Goal: Information Seeking & Learning: Understand process/instructions

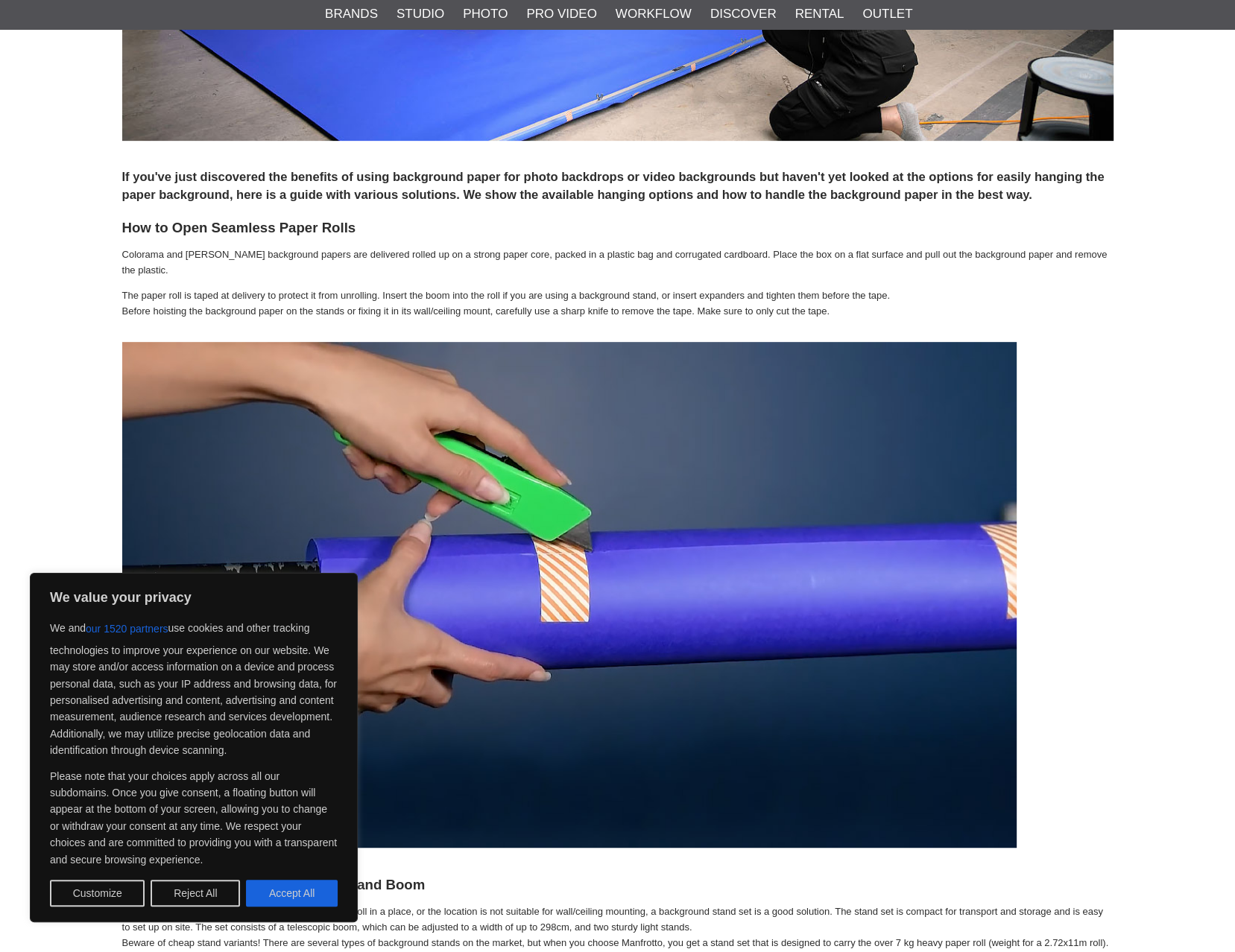
scroll to position [670, 0]
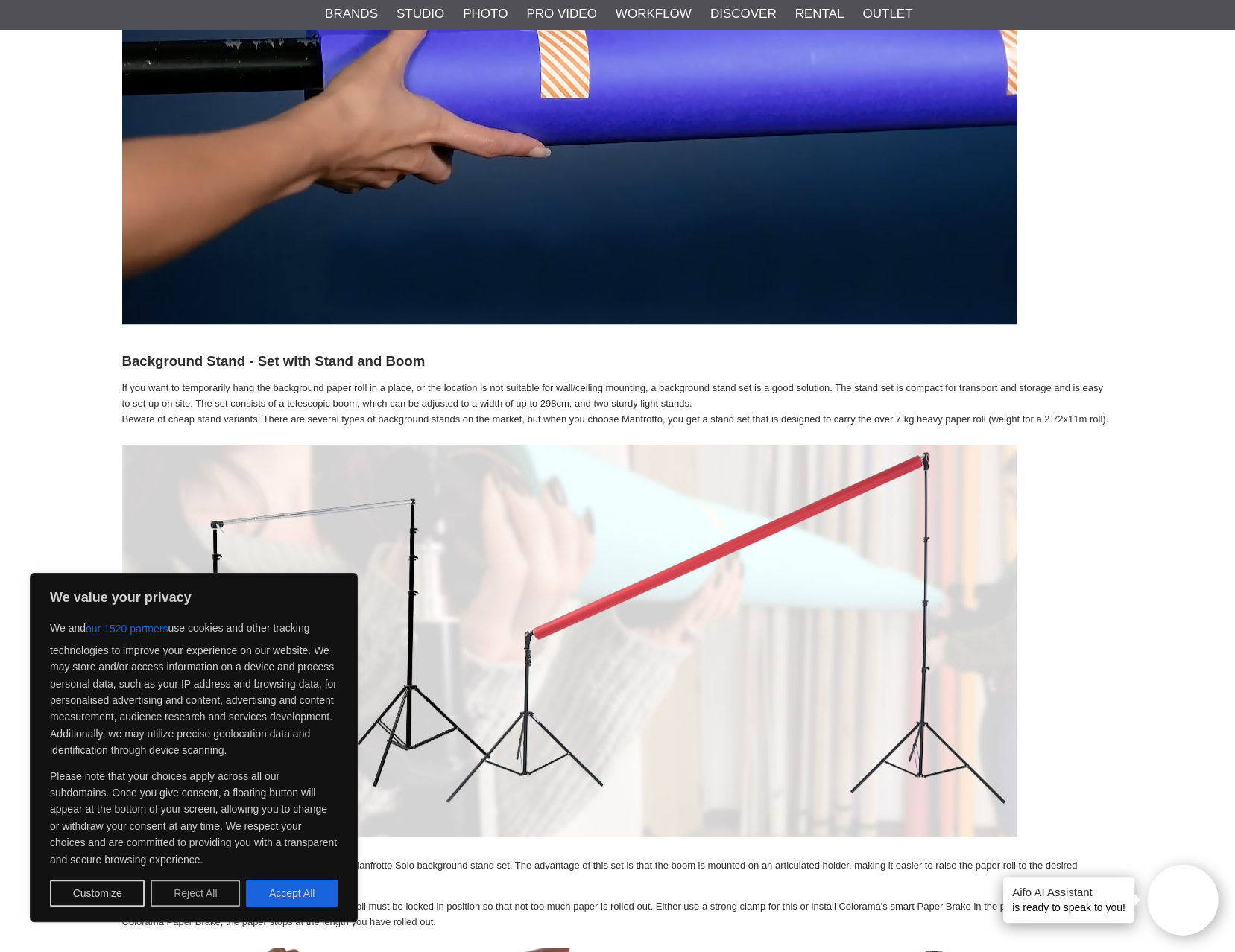
click at [184, 895] on button "Reject All" at bounding box center [195, 893] width 90 height 27
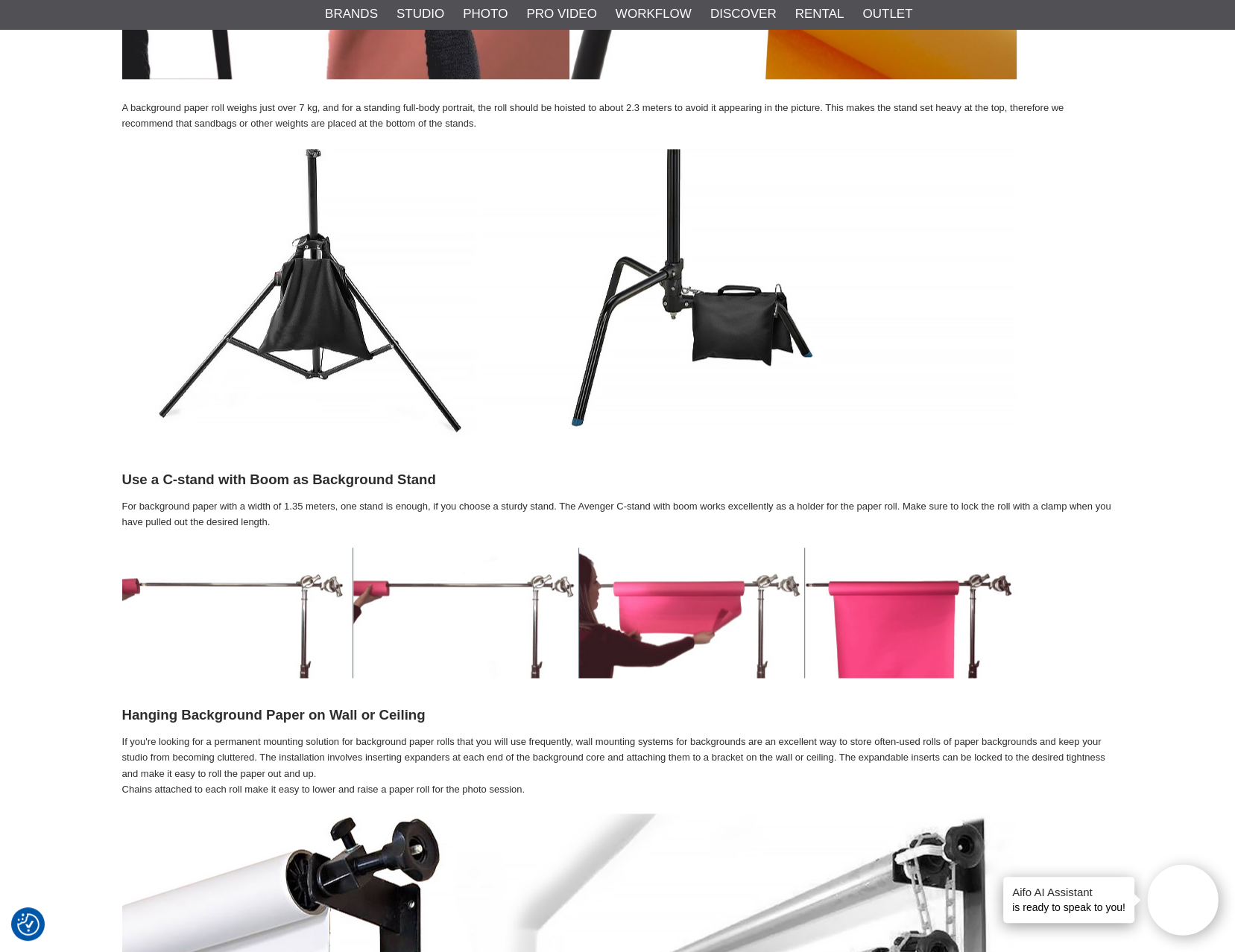
scroll to position [2608, 0]
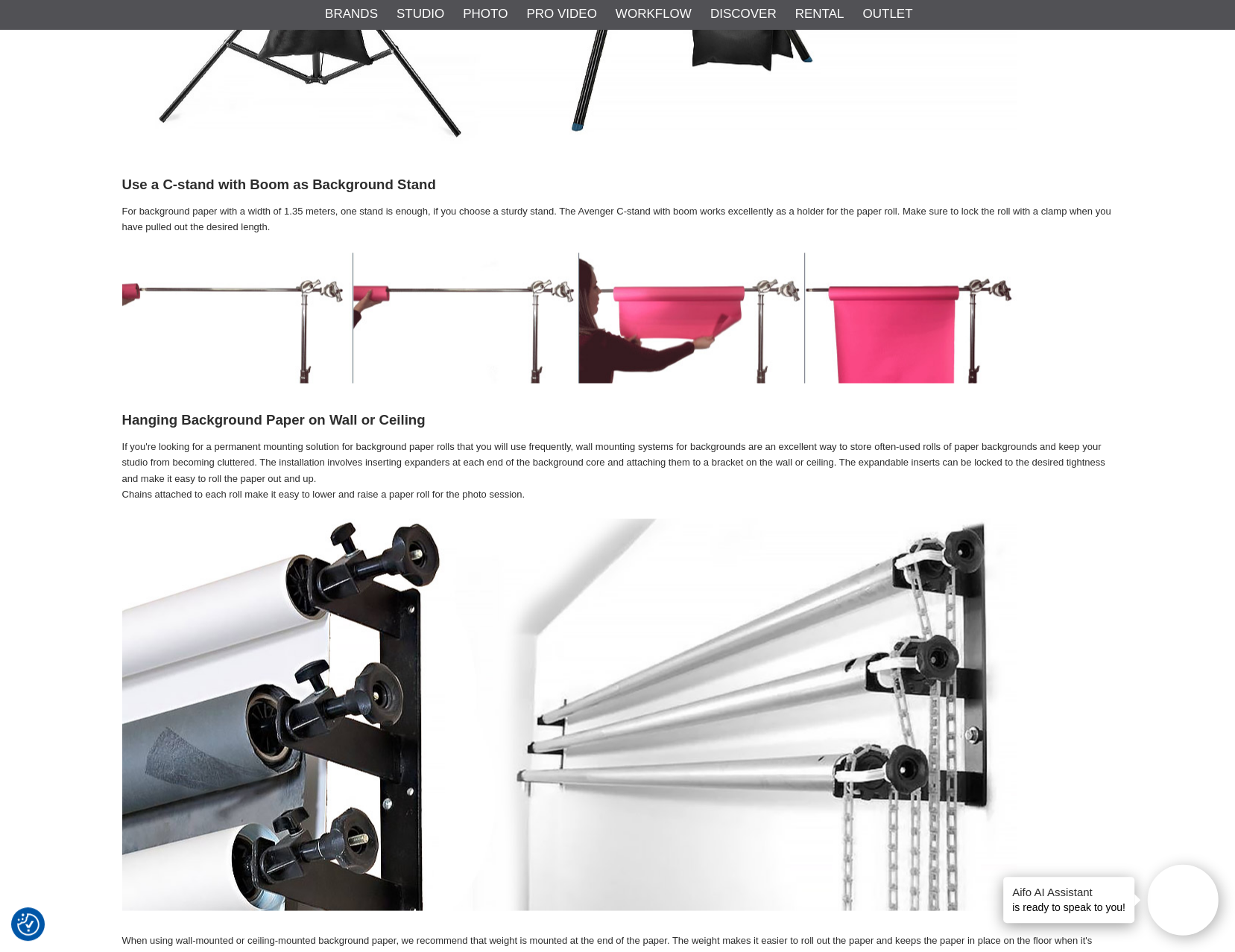
click at [1107, 462] on p "If you're looking for a permanent mounting solution for background paper rolls …" at bounding box center [618, 471] width 991 height 62
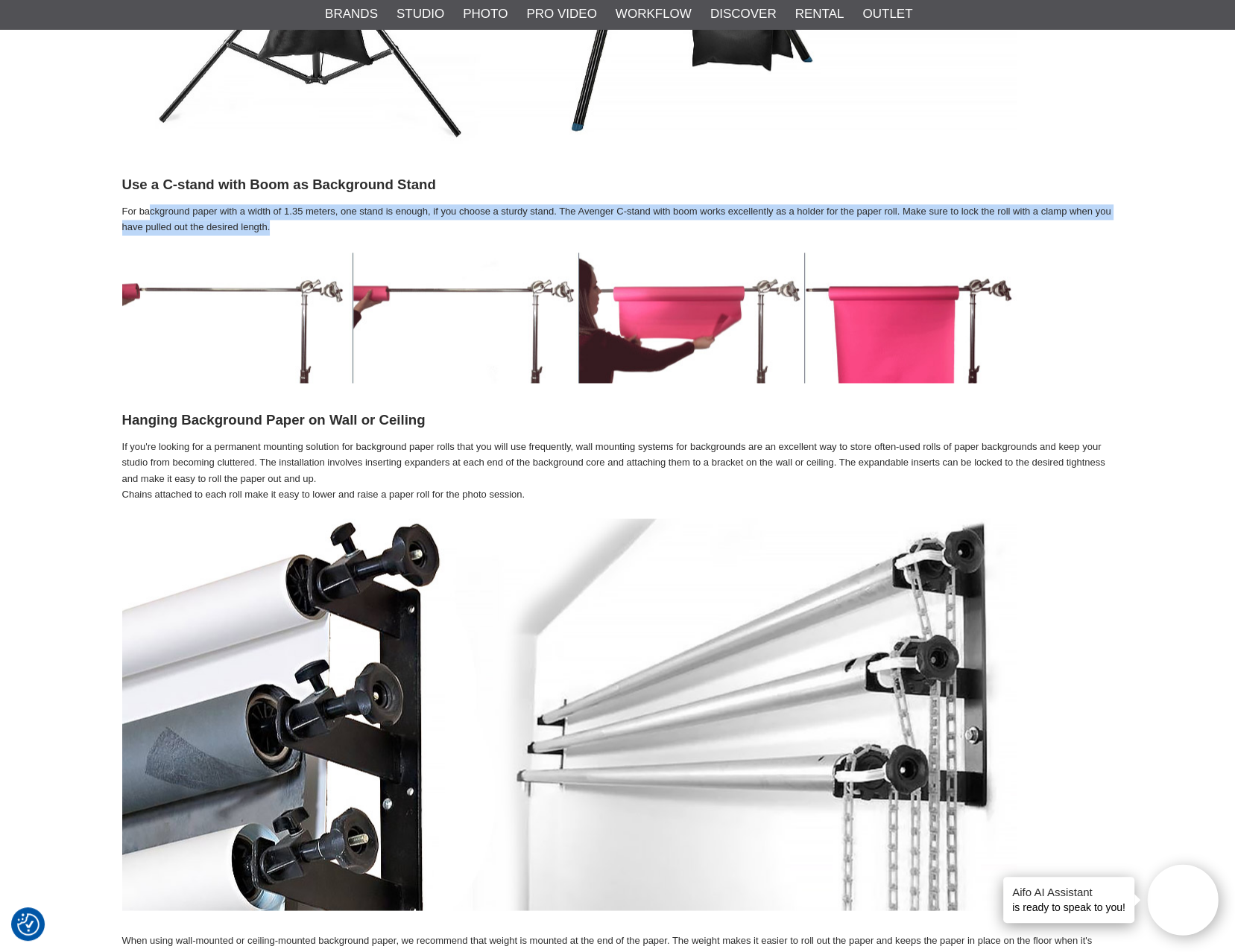
drag, startPoint x: 150, startPoint y: 210, endPoint x: 496, endPoint y: 219, distance: 346.1
click at [496, 219] on p "For background paper with a width of 1.35 meters, one stand is enough, if you c…" at bounding box center [618, 219] width 991 height 31
drag, startPoint x: 250, startPoint y: 206, endPoint x: 579, endPoint y: 216, distance: 329.2
click at [579, 216] on p "For background paper with a width of 1.35 meters, one stand is enough, if you c…" at bounding box center [618, 219] width 991 height 31
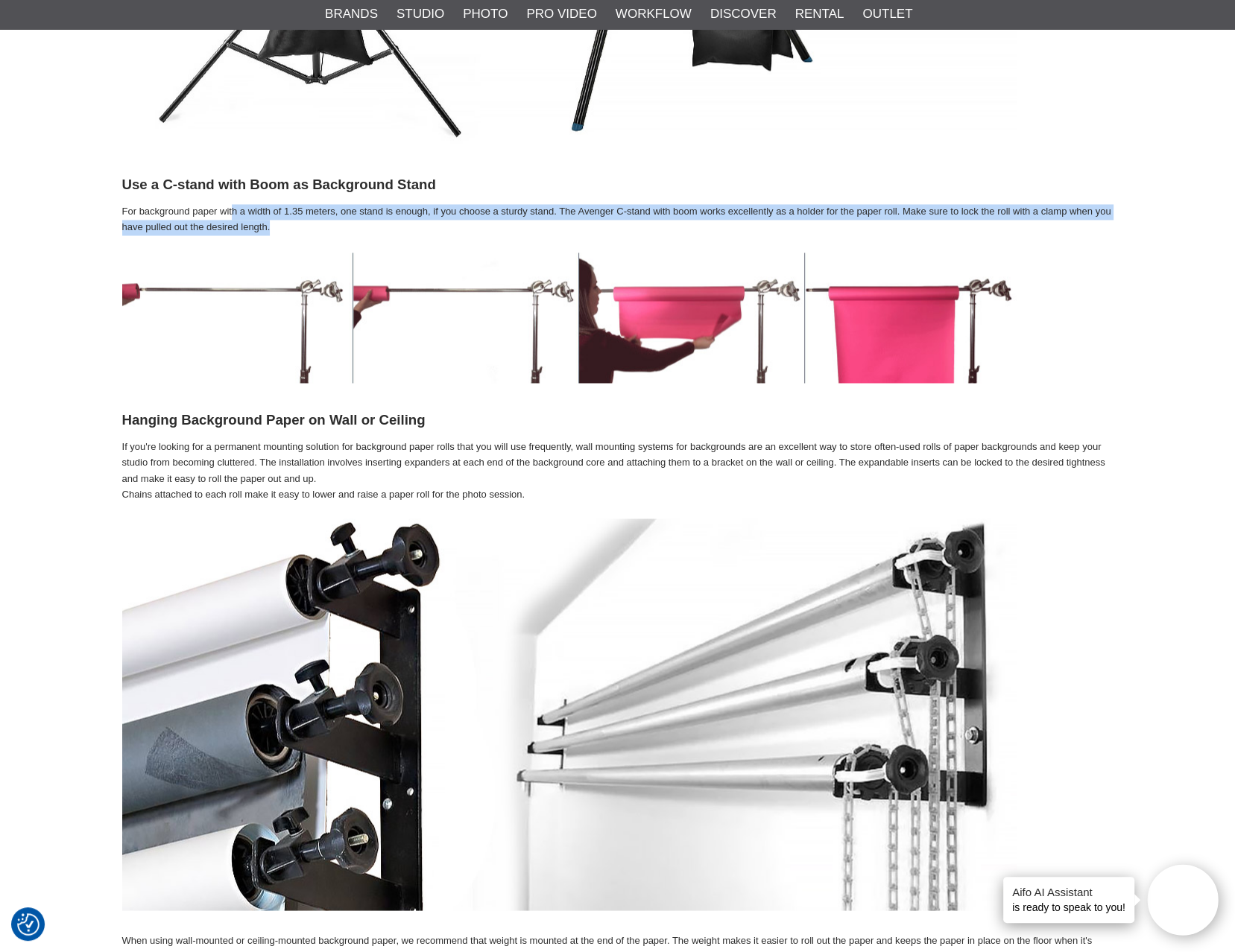
click at [579, 216] on p "For background paper with a width of 1.35 meters, one stand is enough, if you c…" at bounding box center [618, 219] width 991 height 31
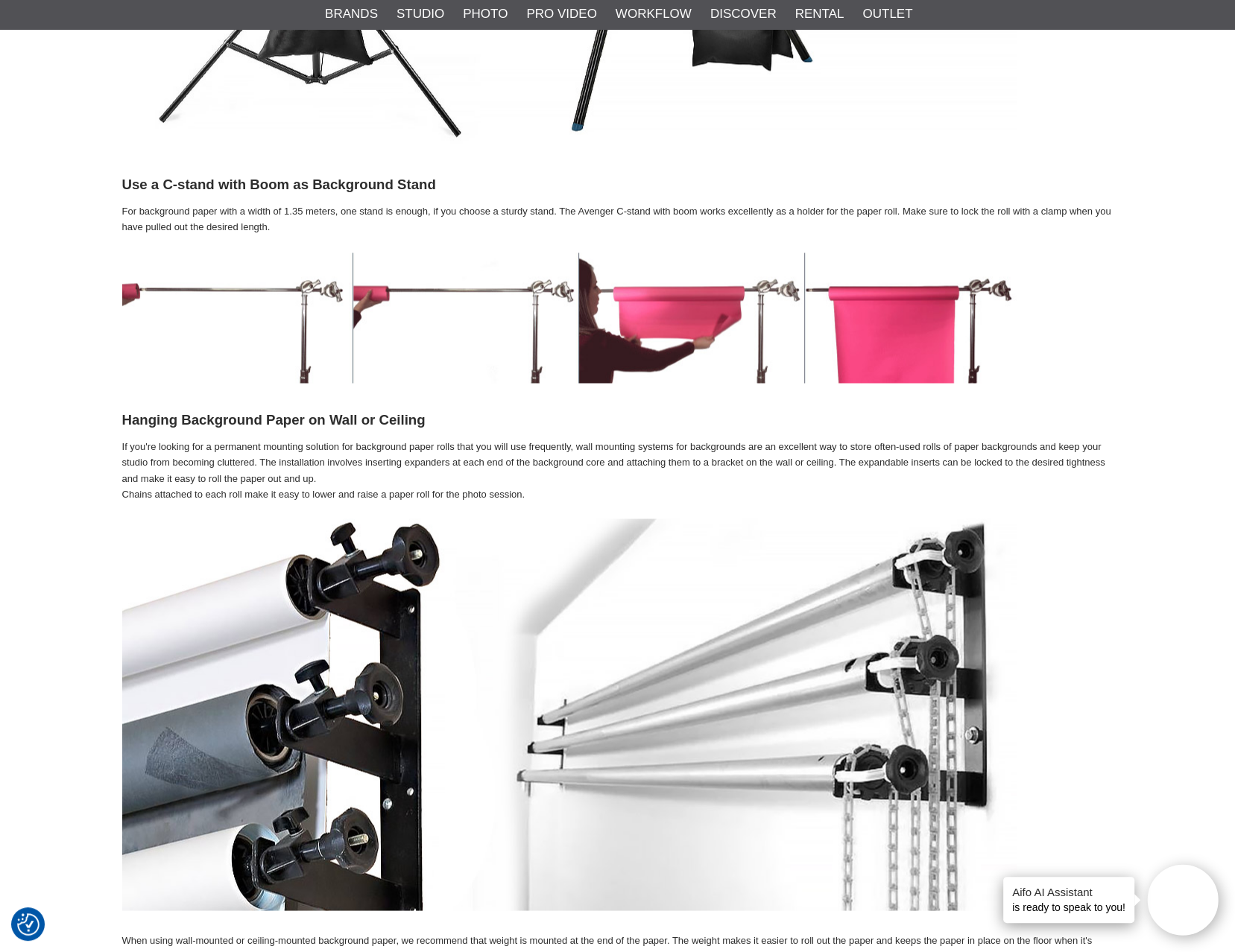
click at [1159, 259] on div "Start > Shop > Discover > Educational > How to hang seamless paper How to Hang …" at bounding box center [618, 430] width 1235 height 5788
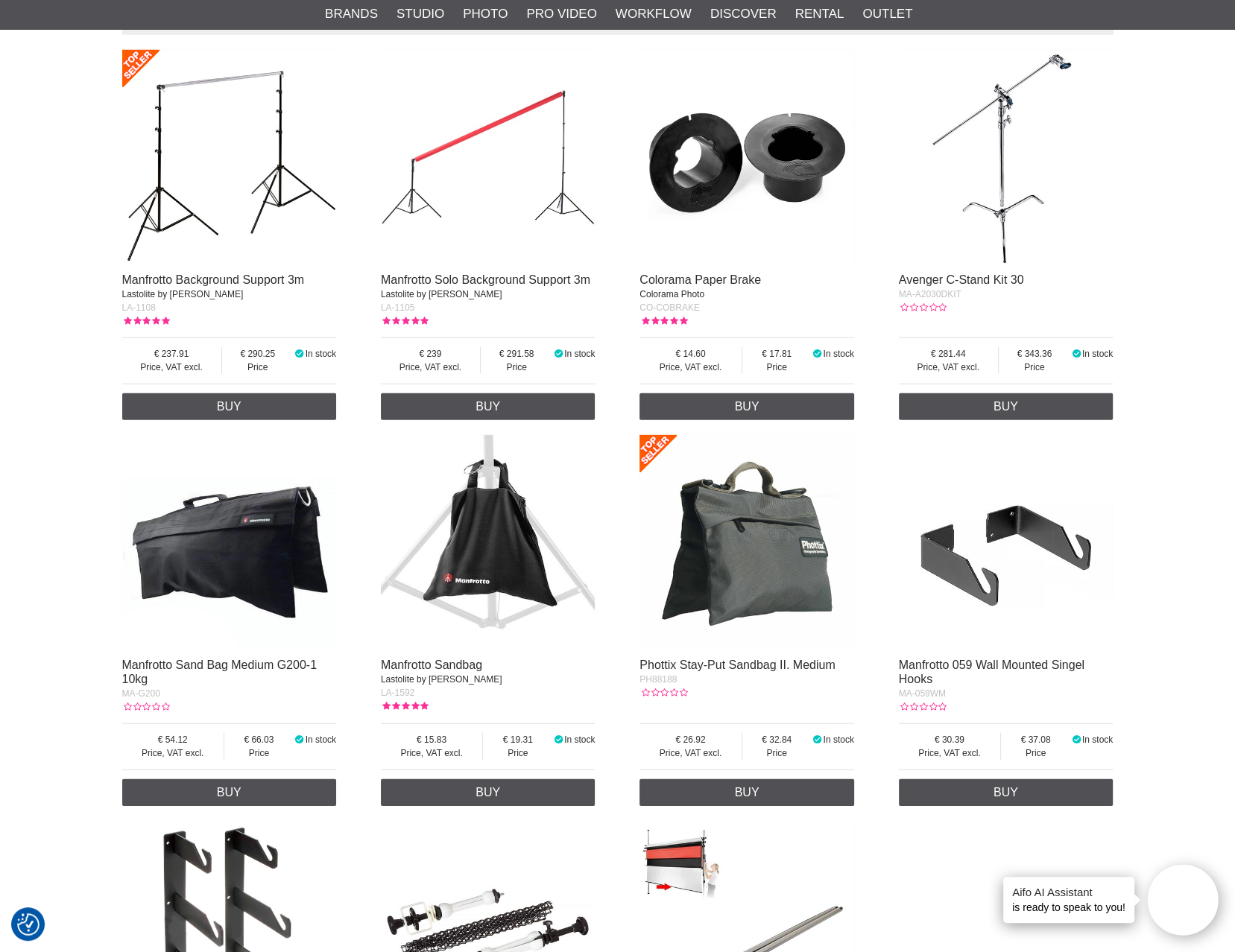
scroll to position [5068, 0]
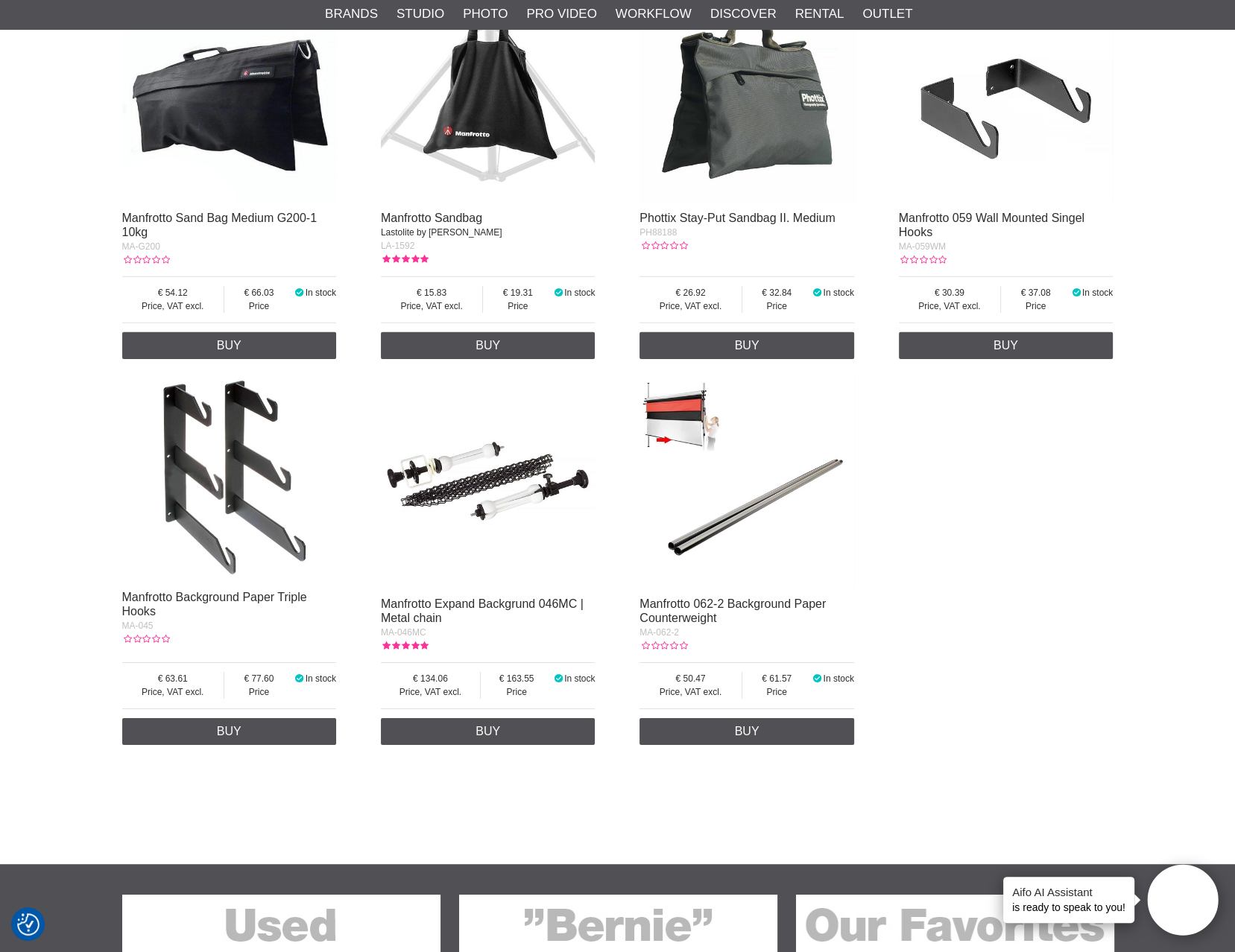
click at [1006, 558] on div "Manfrotto Background Support 3m Lastolite by [PERSON_NAME] LA-1108 Price, VAT e…" at bounding box center [618, 174] width 991 height 1157
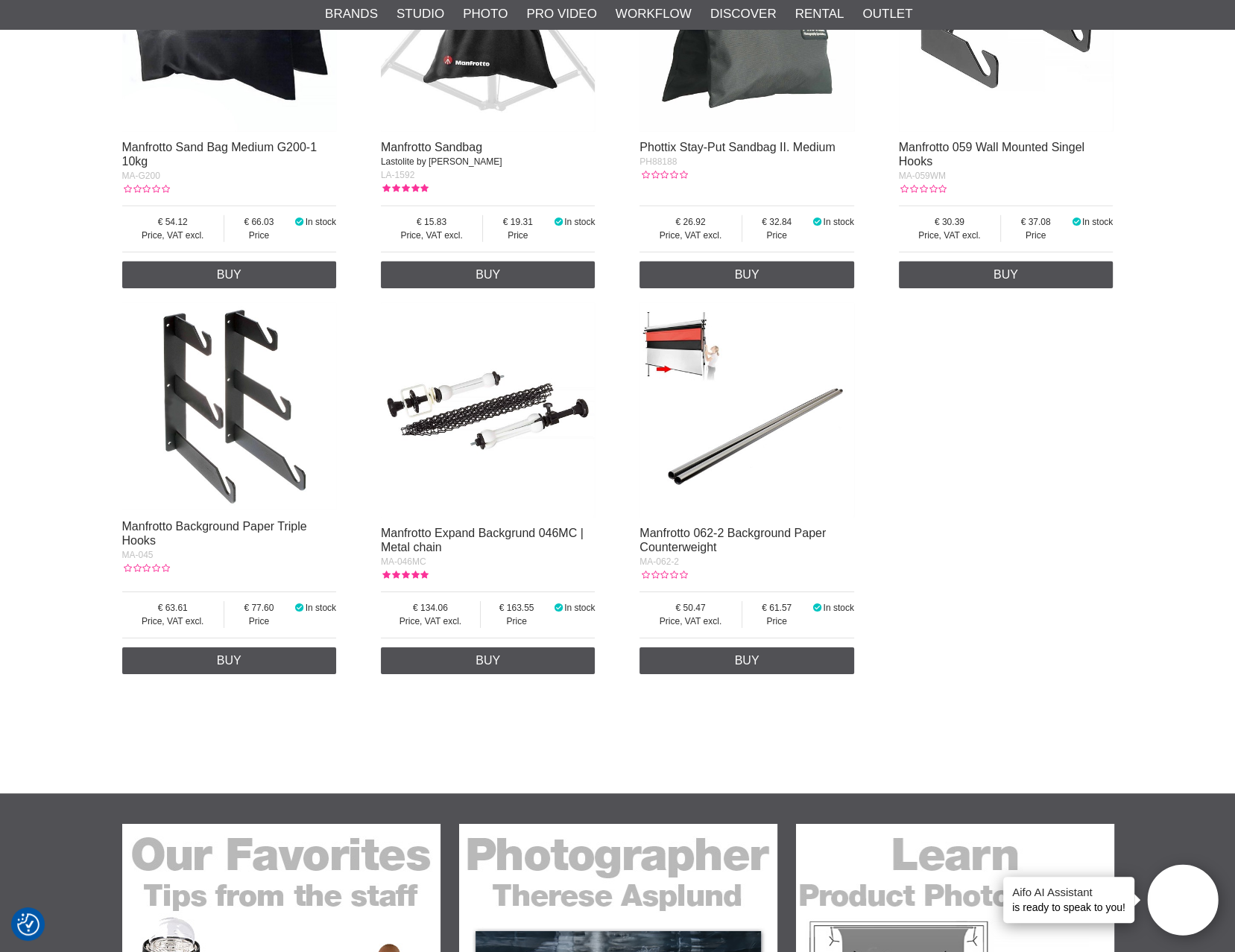
scroll to position [5365, 0]
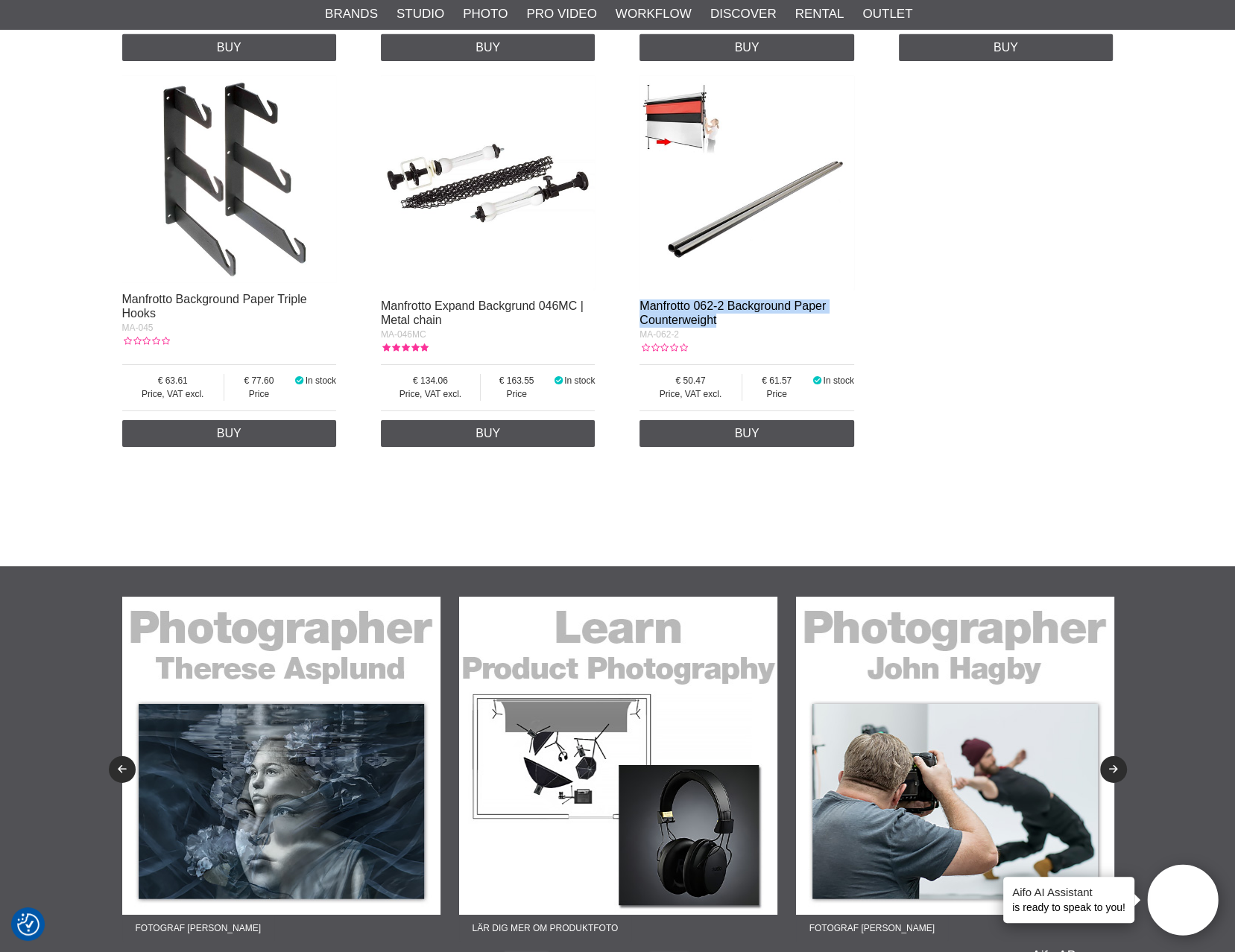
drag, startPoint x: 742, startPoint y: 312, endPoint x: 639, endPoint y: 303, distance: 103.4
click at [639, 303] on div "Manfrotto 062-2 Background Paper Counterweight" at bounding box center [747, 314] width 215 height 28
copy link "Manfrotto 062-2 Background Paper Counterweight"
